Goal: Check status: Check status

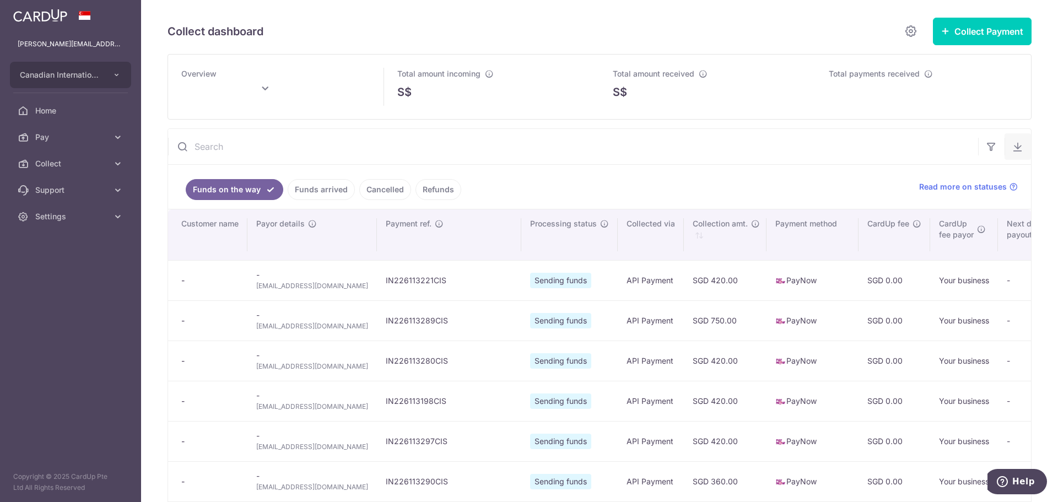
click at [1018, 156] on button "button" at bounding box center [1018, 146] width 26 height 26
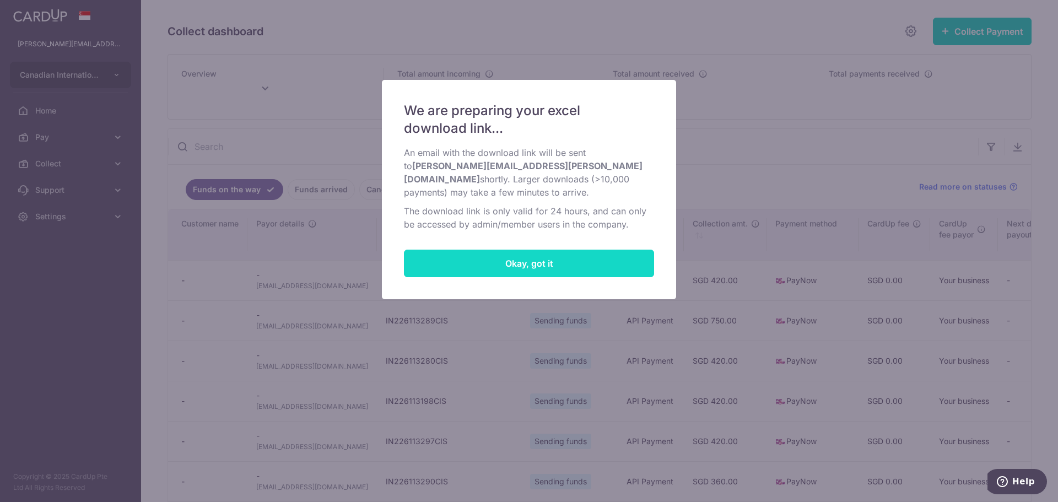
click at [579, 250] on button "Okay, got it" at bounding box center [529, 264] width 250 height 28
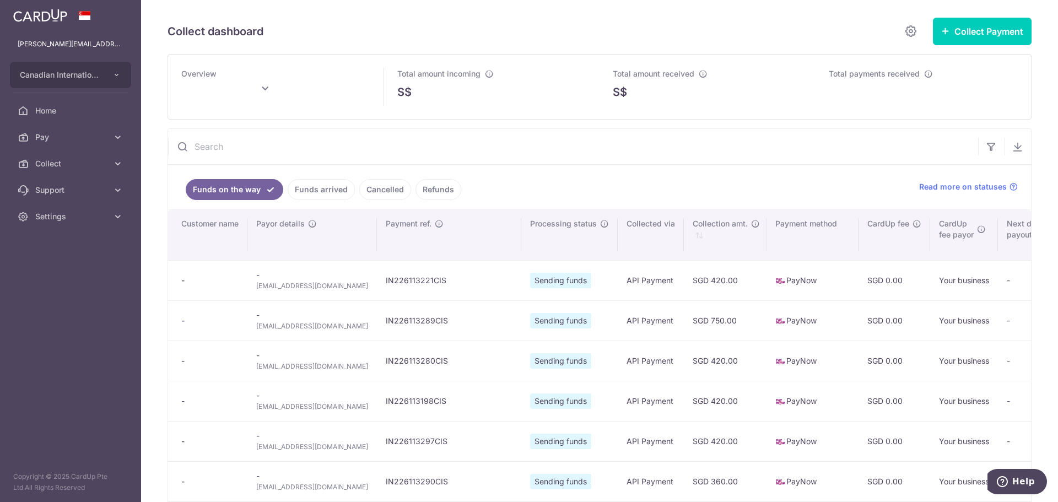
type input "[DATE]"
